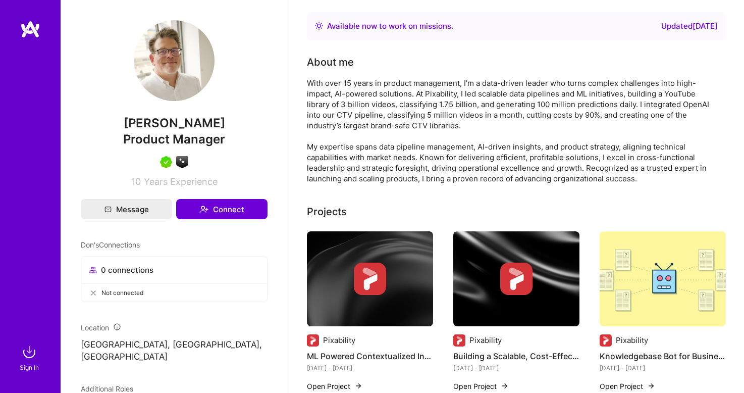
click at [20, 348] on img at bounding box center [29, 352] width 20 height 20
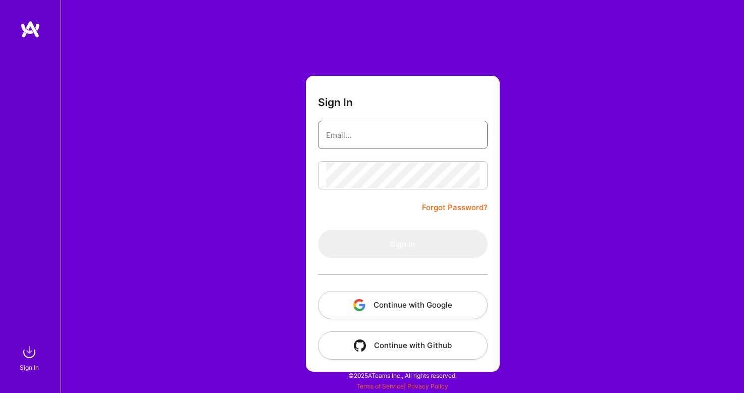
type input "[PERSON_NAME][EMAIL_ADDRESS][DOMAIN_NAME]"
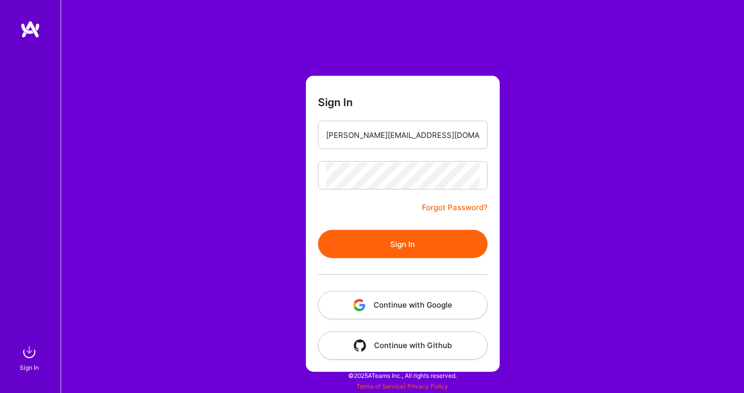
click at [357, 307] on img "button" at bounding box center [359, 305] width 12 height 12
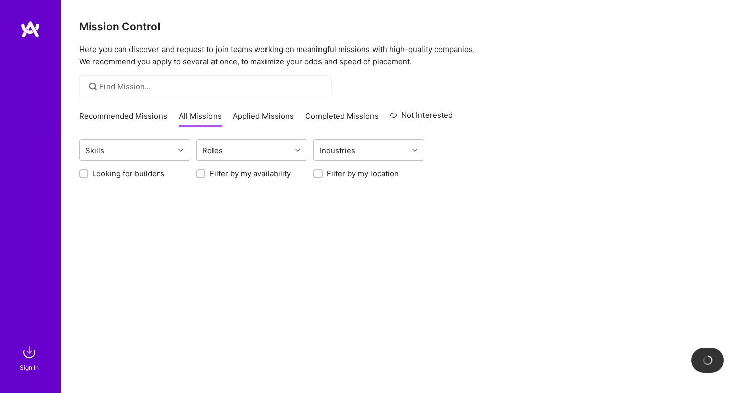
scroll to position [48, 0]
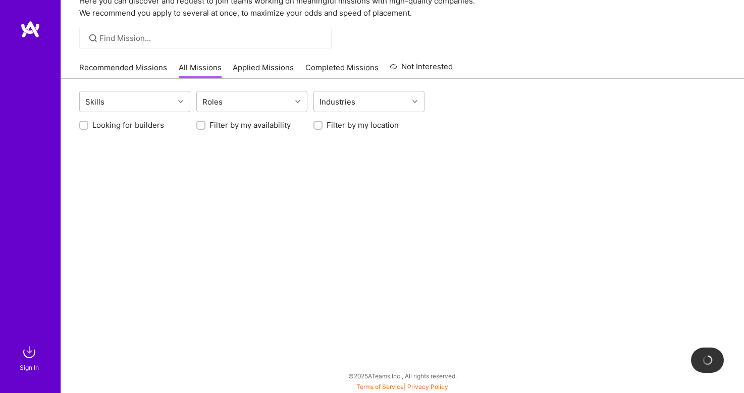
click at [32, 360] on img at bounding box center [29, 352] width 20 height 20
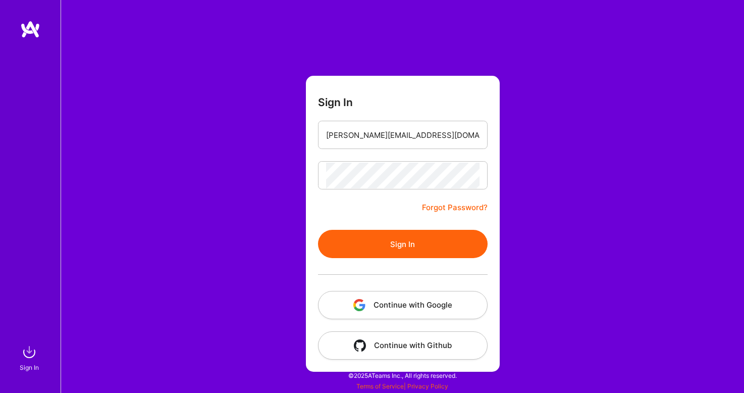
click at [357, 308] on img "button" at bounding box center [359, 305] width 12 height 12
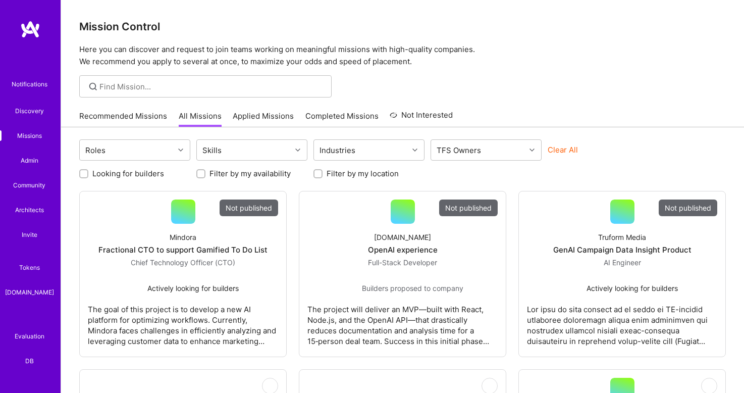
scroll to position [251, 0]
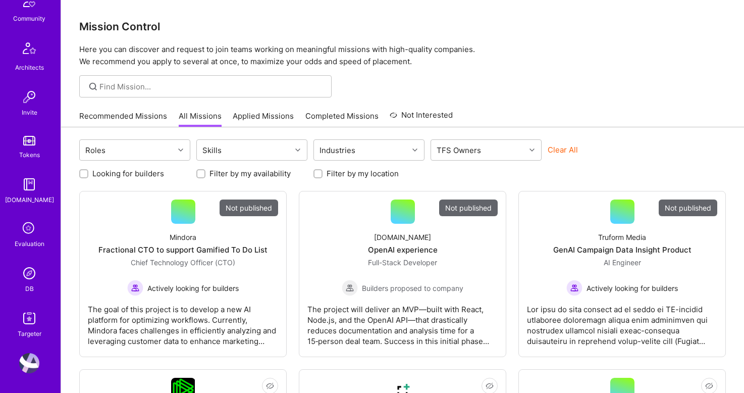
click at [32, 269] on img at bounding box center [29, 273] width 20 height 20
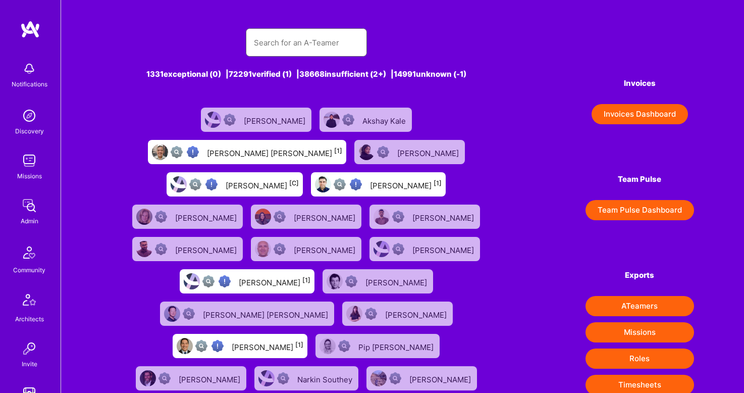
click at [270, 38] on input "text" at bounding box center [306, 43] width 105 height 26
type input "ב"
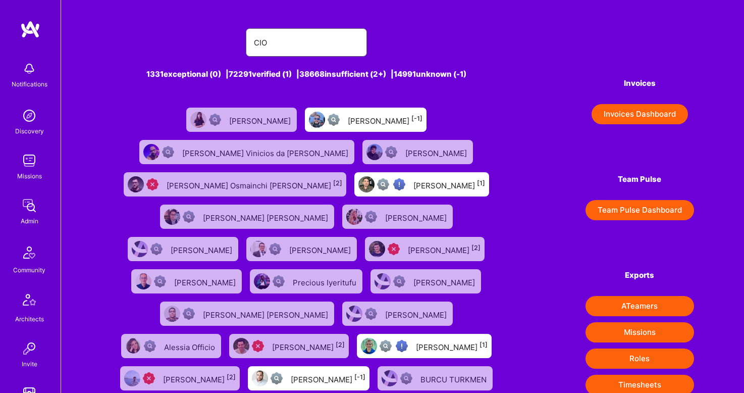
click at [288, 46] on input "CIO" at bounding box center [306, 43] width 105 height 26
click at [281, 31] on input "CIO" at bounding box center [306, 43] width 105 height 26
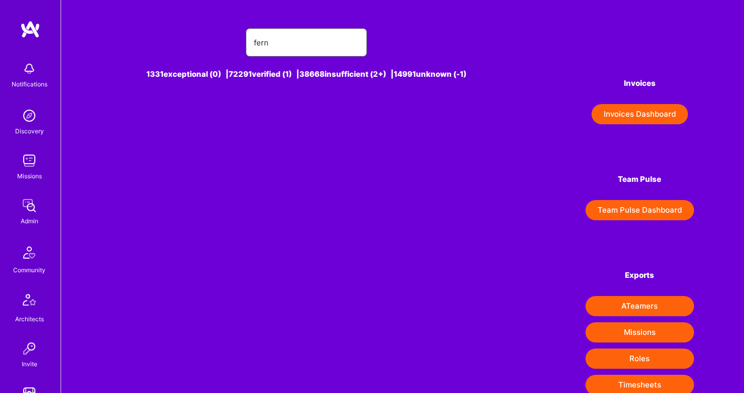
type input "[PERSON_NAME]"
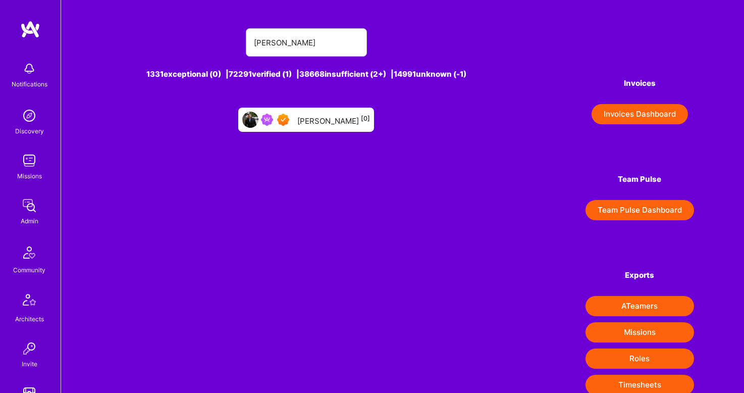
click at [312, 124] on div "[PERSON_NAME] [0]" at bounding box center [333, 119] width 73 height 13
